Goal: Information Seeking & Learning: Learn about a topic

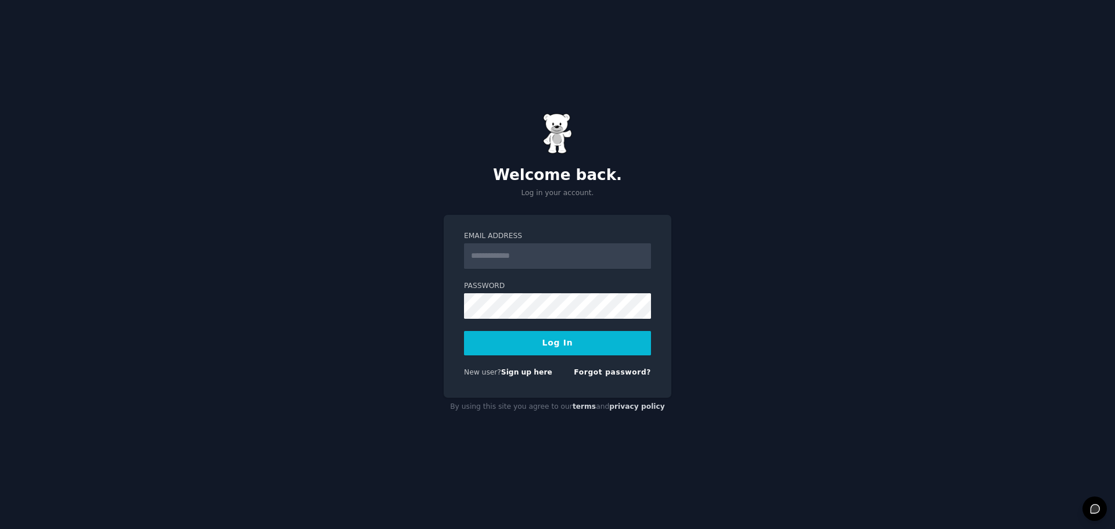
click at [532, 260] on input "Email Address" at bounding box center [557, 256] width 187 height 26
type input "**********"
click at [464, 331] on button "Log In" at bounding box center [557, 343] width 187 height 24
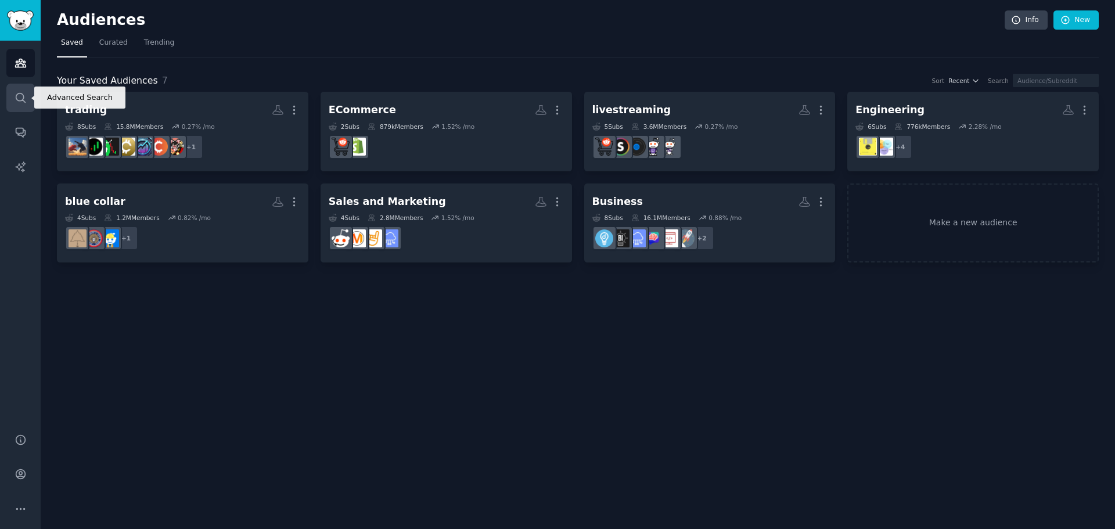
click at [26, 92] on icon "Sidebar" at bounding box center [21, 98] width 12 height 12
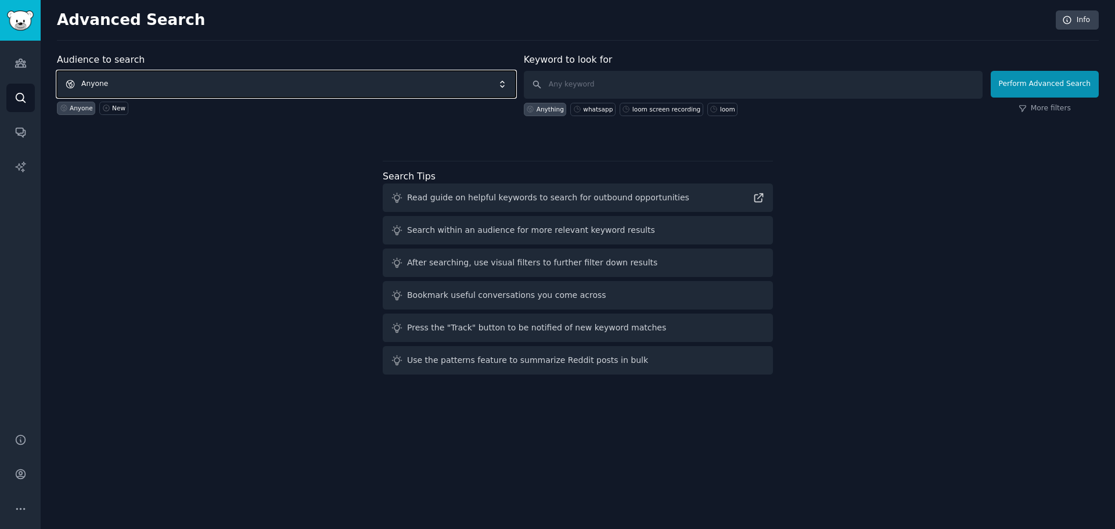
click at [148, 84] on span "Anyone" at bounding box center [286, 84] width 459 height 27
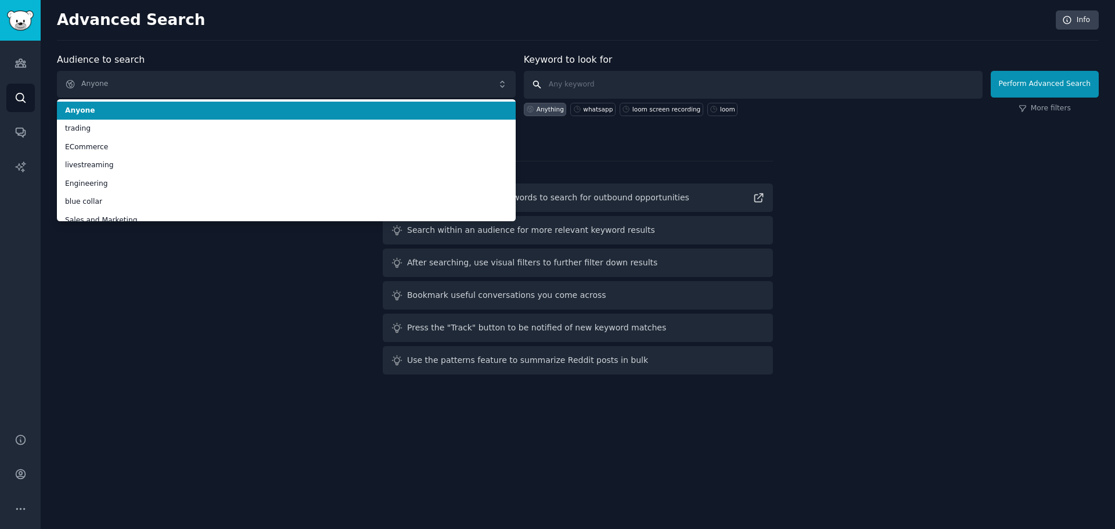
click at [557, 87] on input "text" at bounding box center [753, 85] width 459 height 28
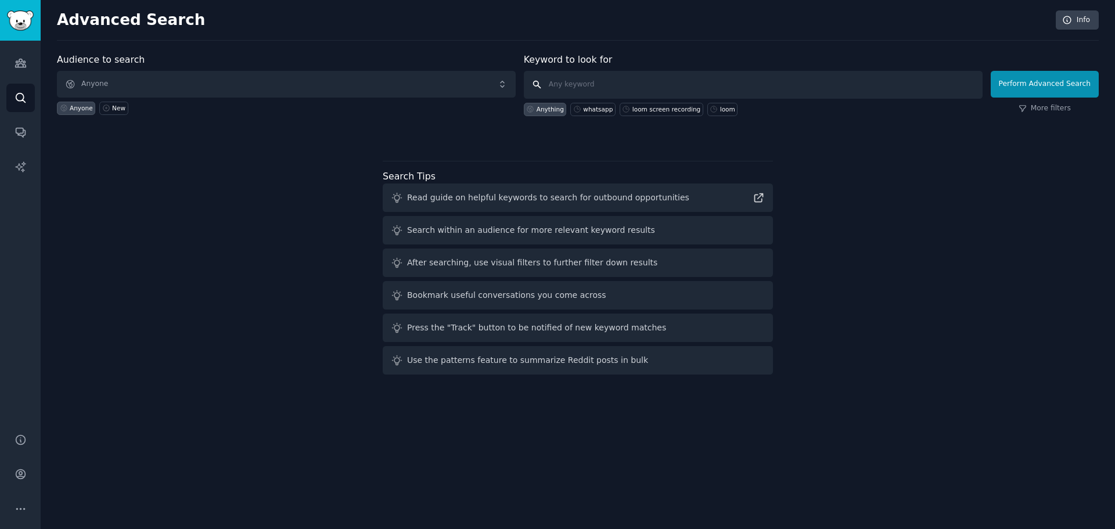
click at [563, 78] on input "text" at bounding box center [753, 85] width 459 height 28
type input "generator"
click button "Perform Advanced Search" at bounding box center [1045, 84] width 108 height 27
